Goal: Transaction & Acquisition: Download file/media

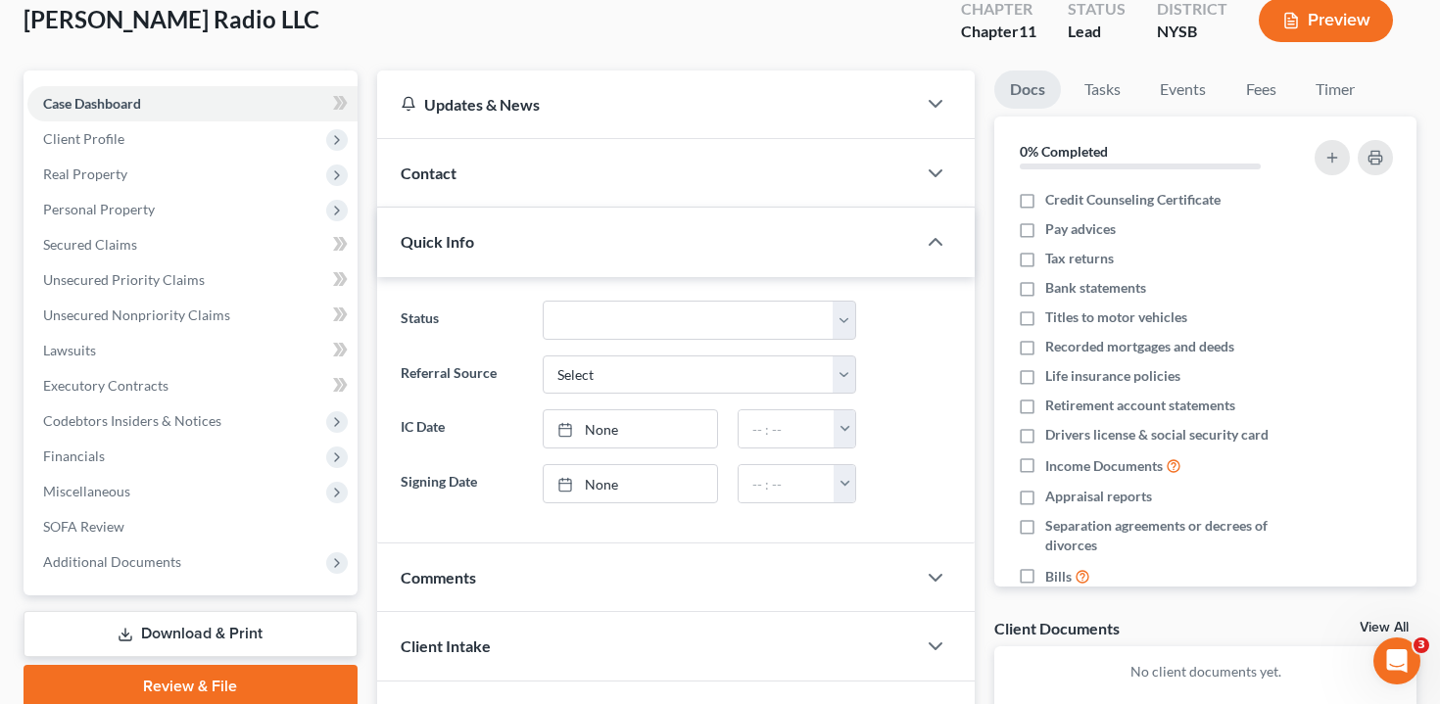
scroll to position [237, 0]
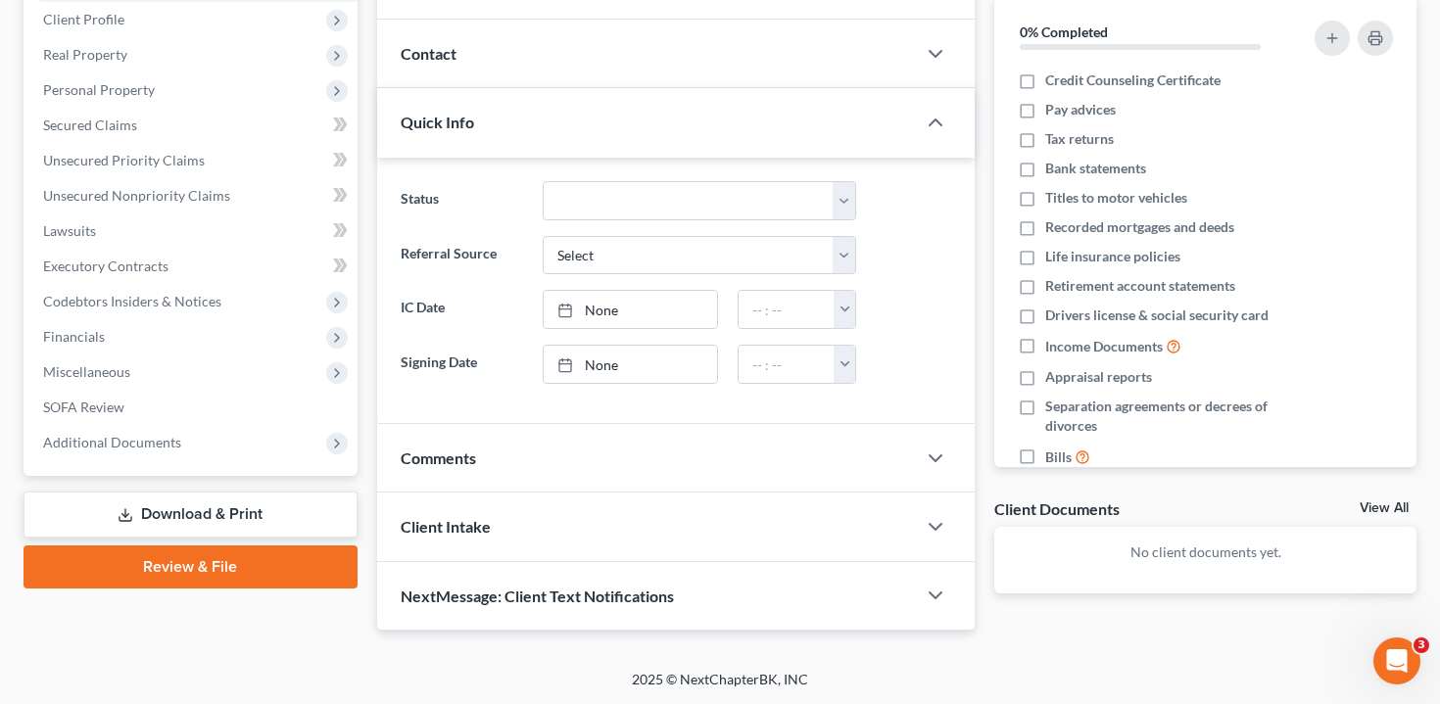
click at [234, 506] on link "Download & Print" at bounding box center [191, 515] width 334 height 46
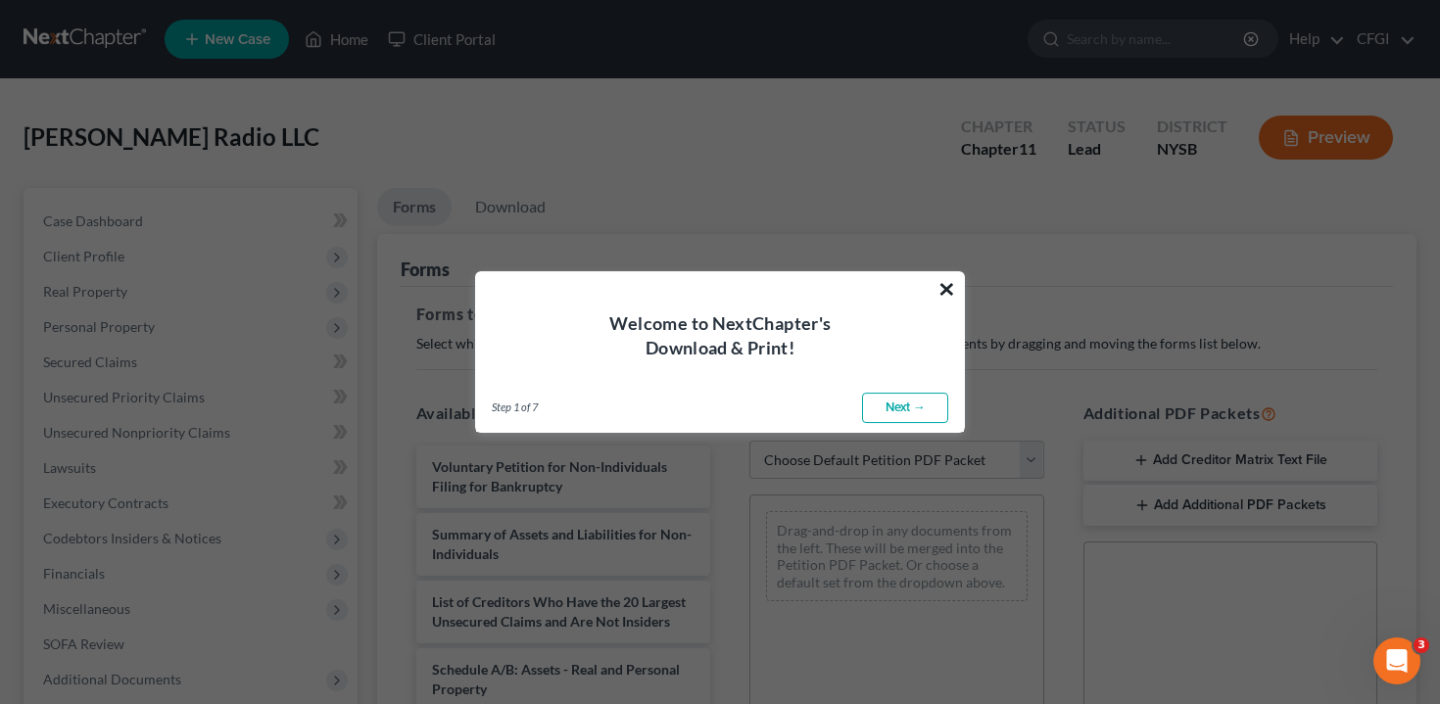
click at [945, 282] on button "×" at bounding box center [946, 288] width 19 height 31
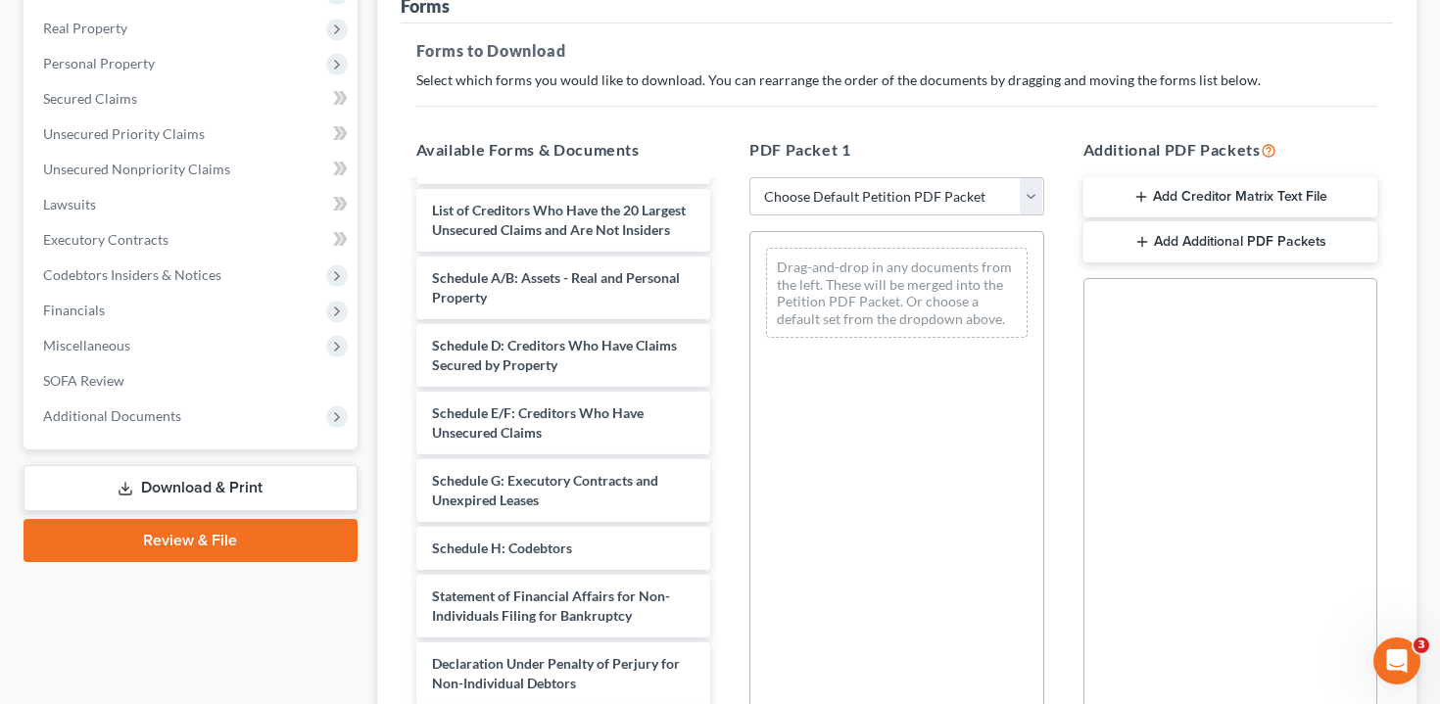
scroll to position [357, 0]
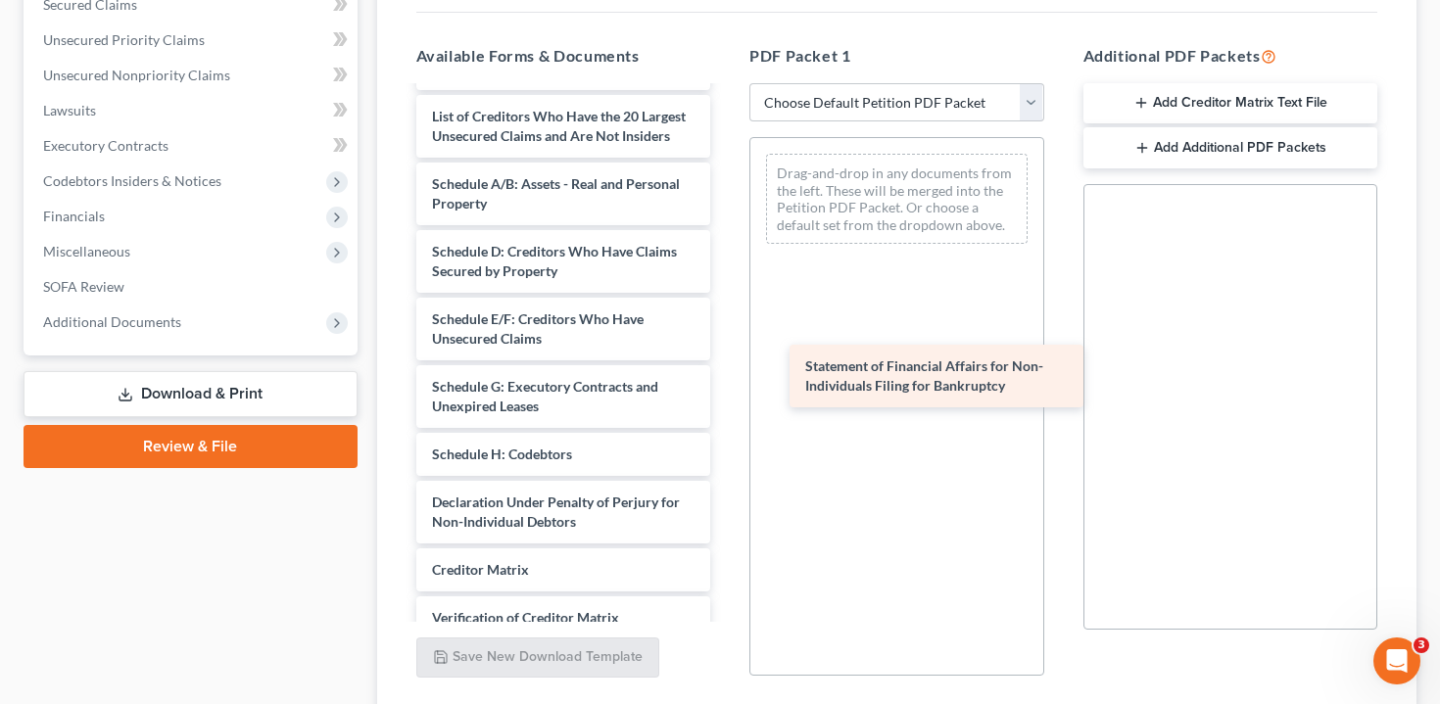
drag, startPoint x: 543, startPoint y: 499, endPoint x: 935, endPoint y: 354, distance: 418.9
click at [727, 354] on div "Statement of Financial Affairs for Non-Individuals Filing for Bankruptcy Volunt…" at bounding box center [564, 348] width 326 height 776
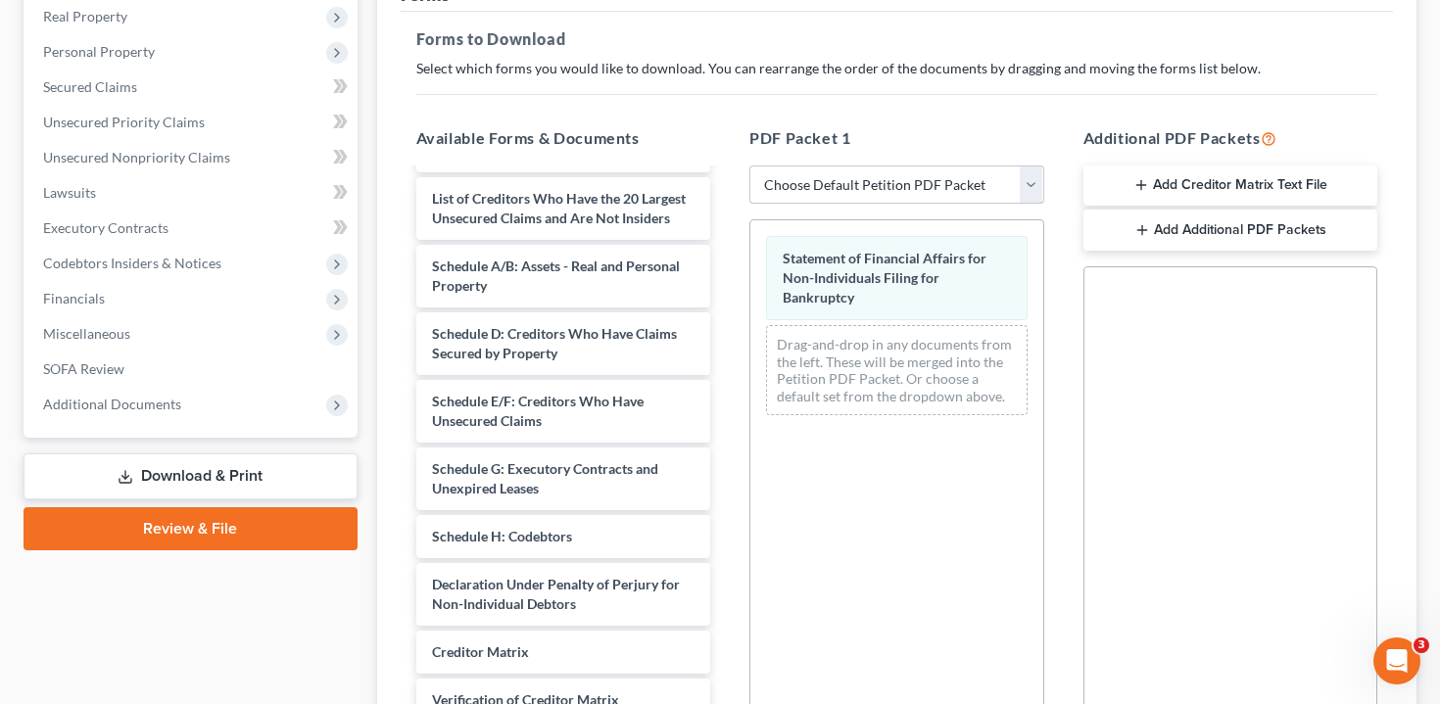
scroll to position [504, 0]
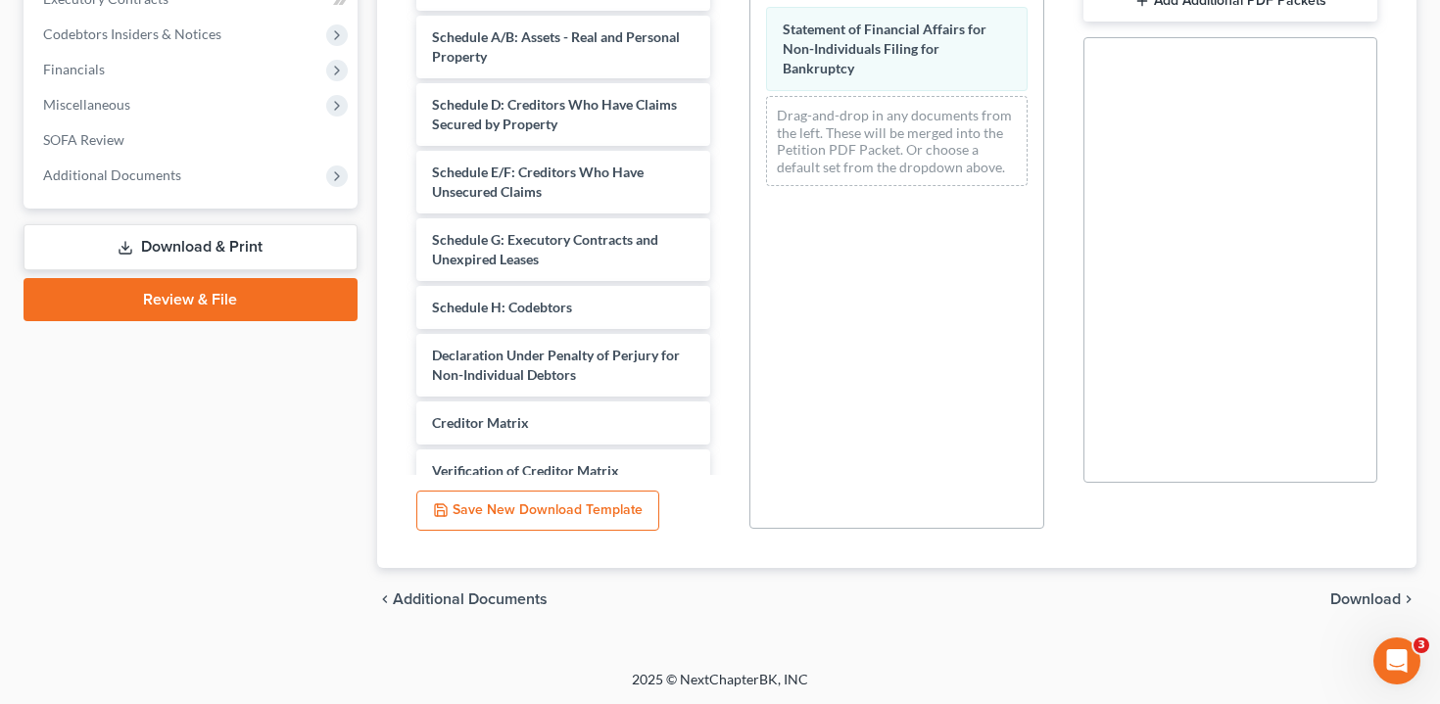
click at [1350, 596] on span "Download" at bounding box center [1365, 600] width 71 height 16
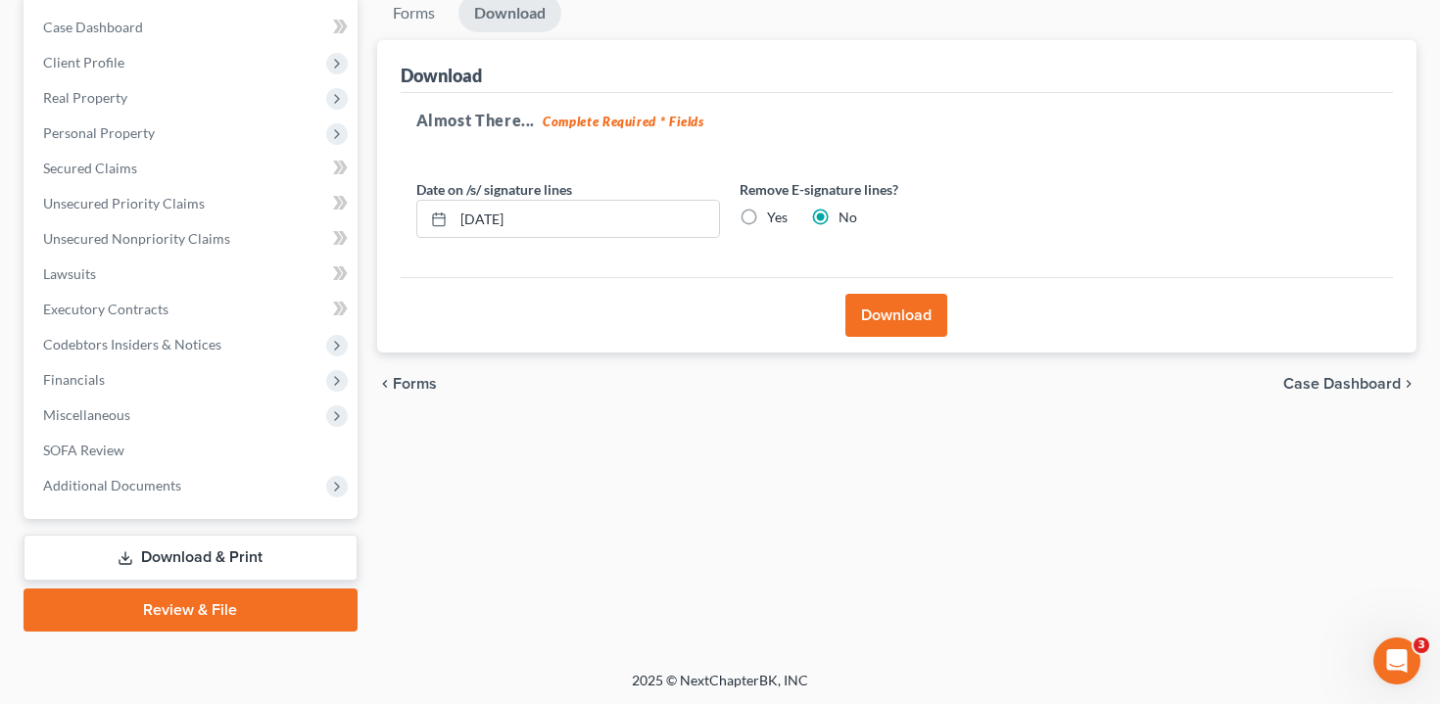
click at [909, 315] on button "Download" at bounding box center [896, 315] width 102 height 43
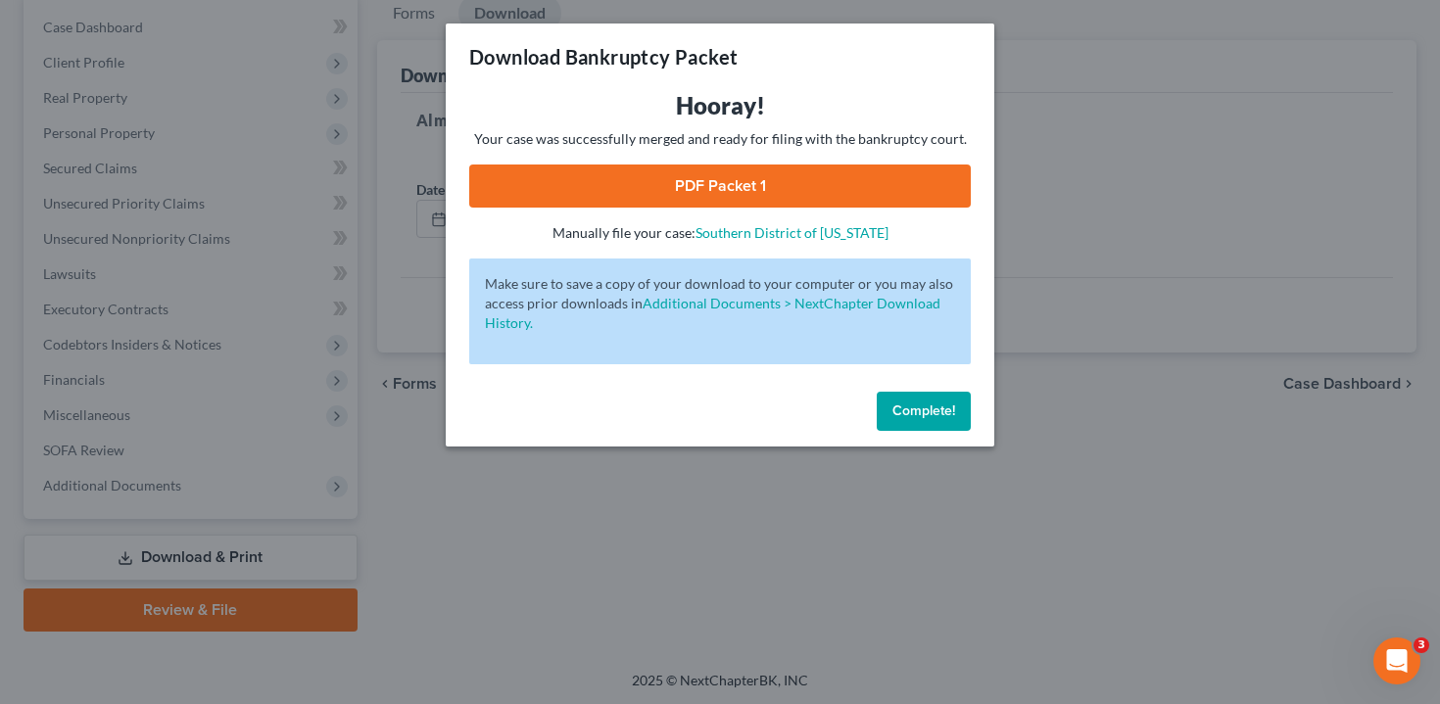
click at [707, 198] on link "PDF Packet 1" at bounding box center [719, 186] width 501 height 43
click at [911, 401] on button "Complete!" at bounding box center [923, 411] width 94 height 39
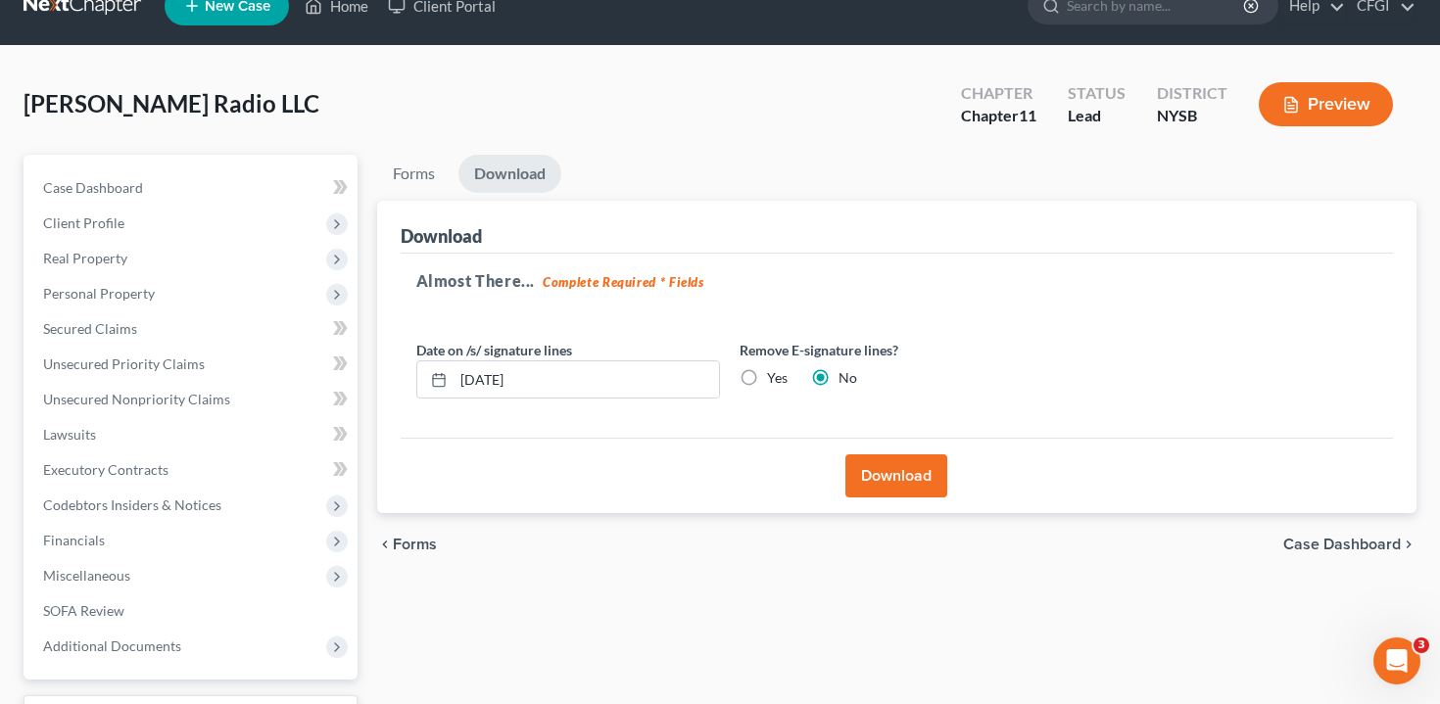
scroll to position [0, 0]
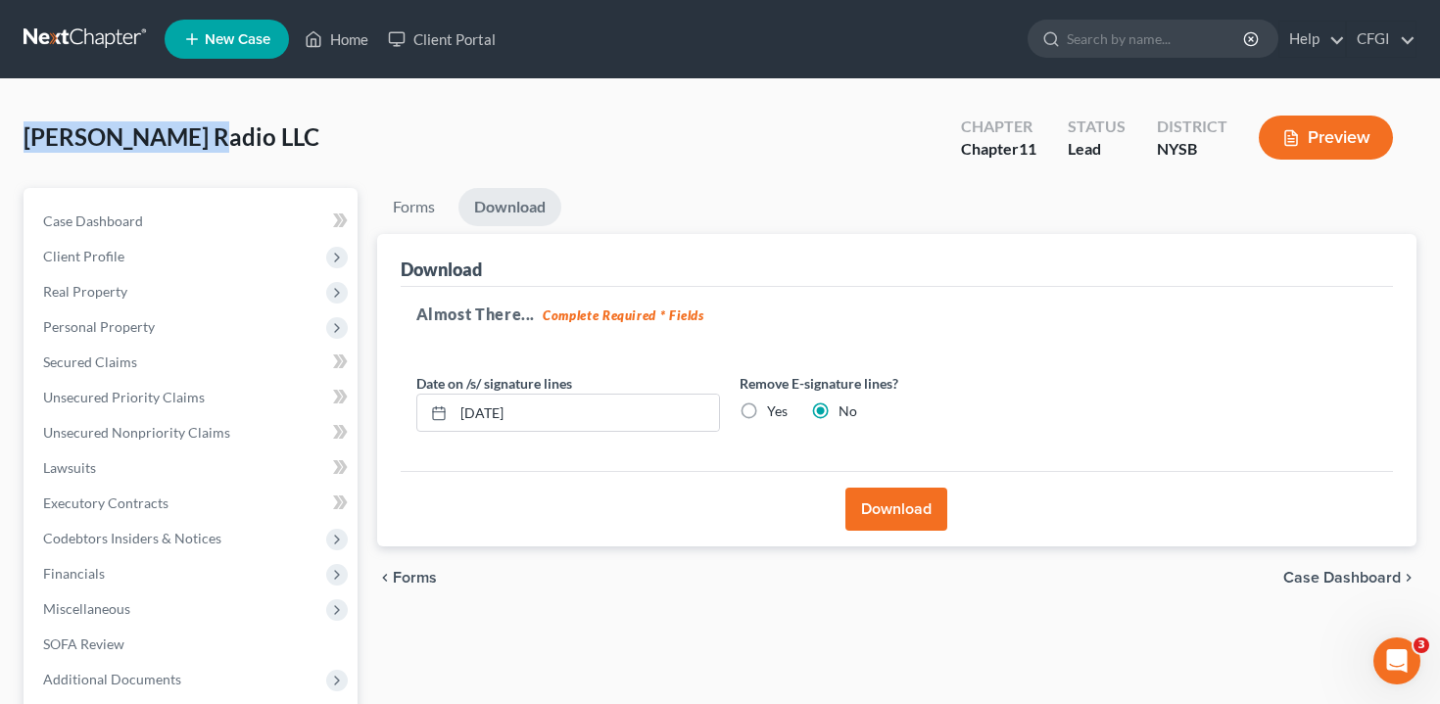
drag, startPoint x: 227, startPoint y: 158, endPoint x: 1, endPoint y: 142, distance: 226.8
click at [1, 142] on div "[PERSON_NAME] Radio LLC Upgraded Chapter Chapter 11 Status Lead District NYSB P…" at bounding box center [720, 471] width 1440 height 785
copy span "[PERSON_NAME] Radio LLC"
